Goal: Use online tool/utility: Utilize a website feature to perform a specific function

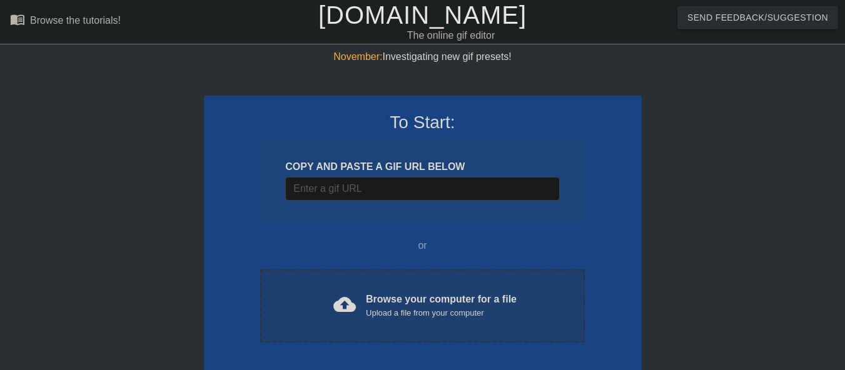
click at [389, 303] on div "Browse your computer for a file Upload a file from your computer" at bounding box center [441, 306] width 151 height 28
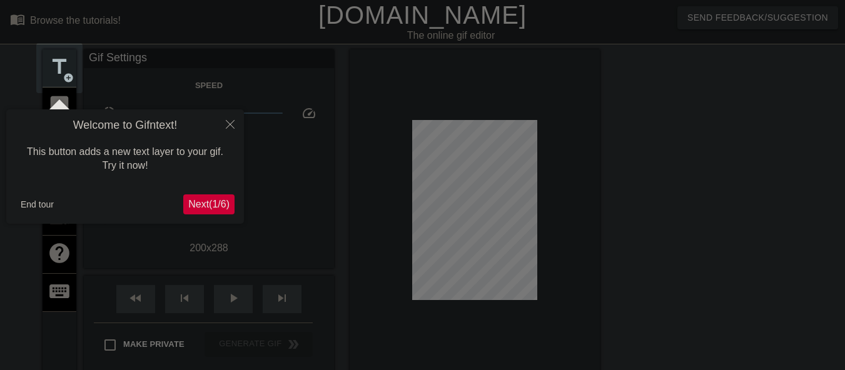
scroll to position [31, 0]
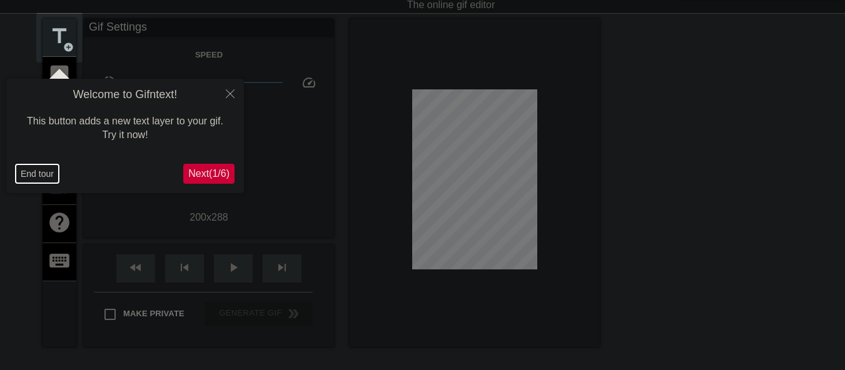
click at [39, 178] on button "End tour" at bounding box center [37, 174] width 43 height 19
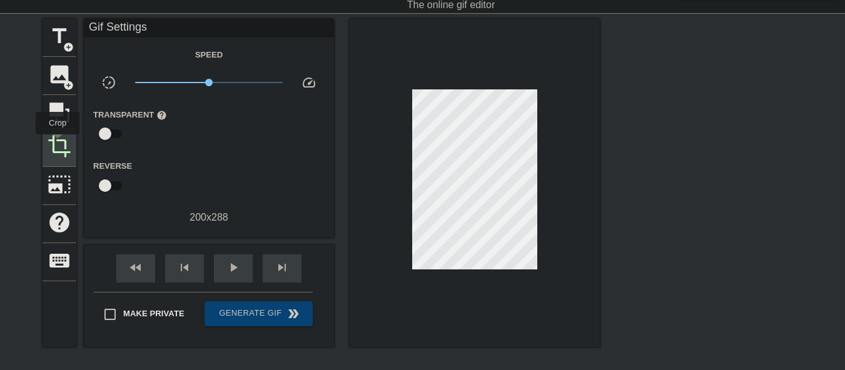
click at [58, 143] on span "crop" at bounding box center [60, 146] width 24 height 24
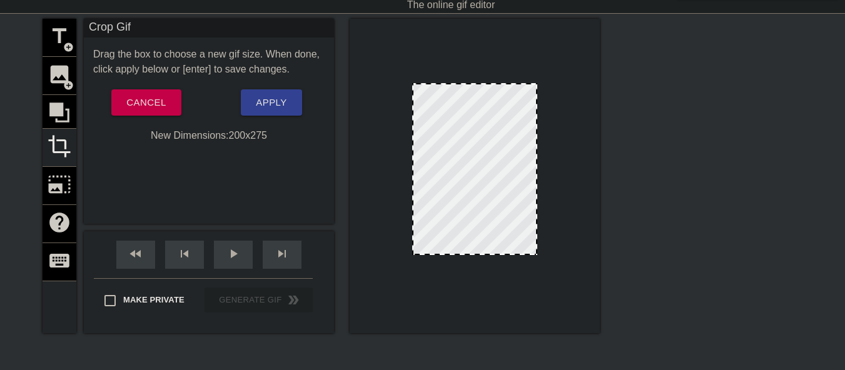
drag, startPoint x: 472, startPoint y: 262, endPoint x: 472, endPoint y: 254, distance: 8.1
click at [472, 254] on div at bounding box center [474, 254] width 123 height 6
click at [268, 101] on span "Apply" at bounding box center [271, 102] width 31 height 16
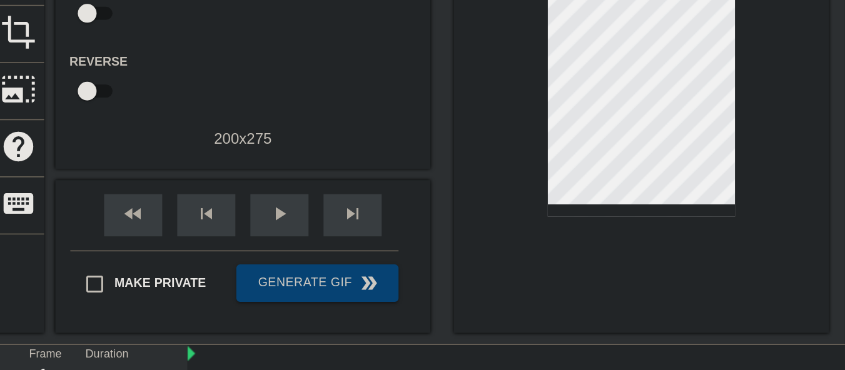
scroll to position [106, 0]
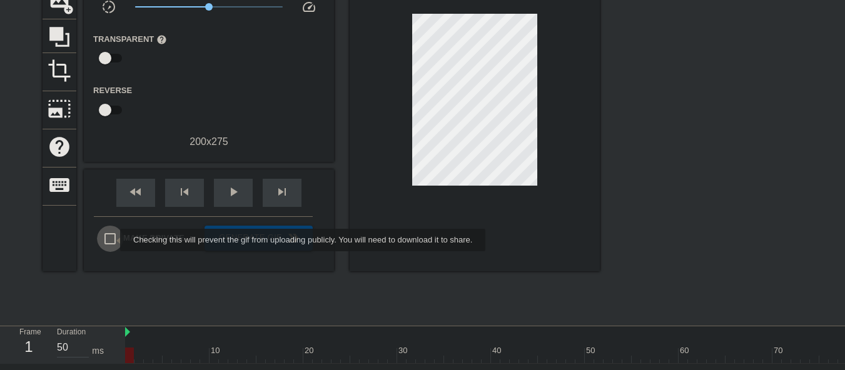
click at [112, 240] on input "Make Private" at bounding box center [110, 239] width 26 height 26
checkbox input "true"
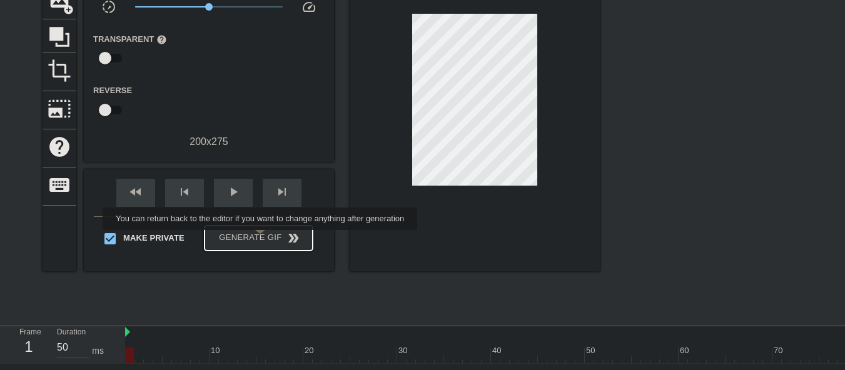
click at [261, 239] on span "Generate Gif double_arrow" at bounding box center [259, 238] width 98 height 15
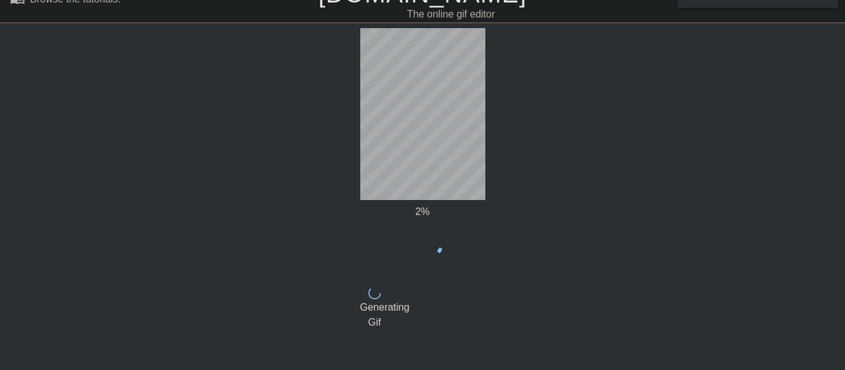
scroll to position [0, 0]
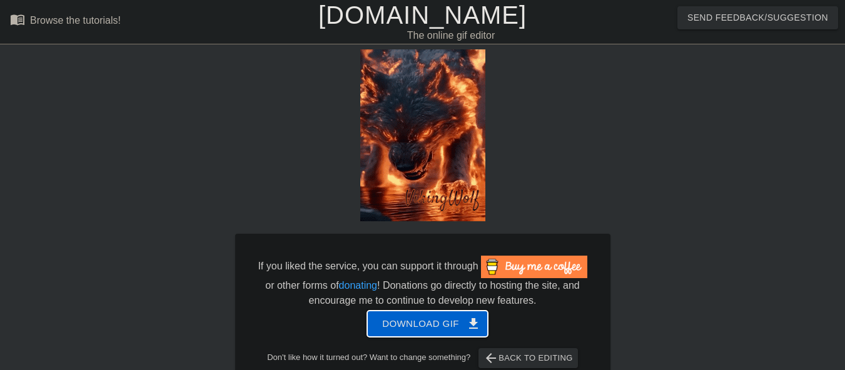
click at [429, 331] on span "Download gif get_app" at bounding box center [427, 324] width 91 height 16
